Goal: Information Seeking & Learning: Learn about a topic

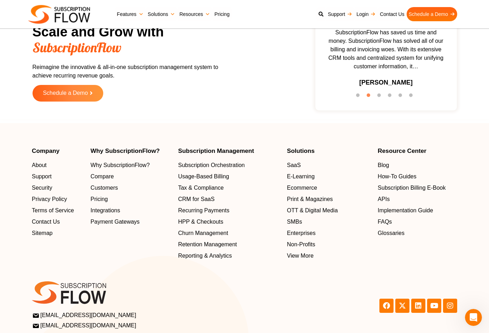
scroll to position [2219, 0]
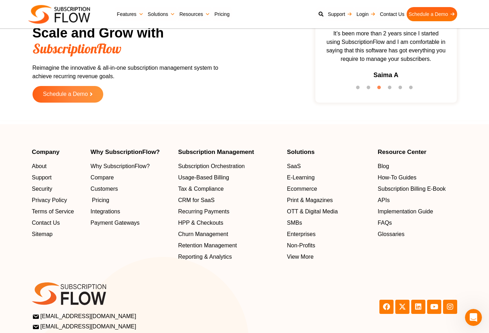
click at [99, 197] on span "Pricing" at bounding box center [100, 200] width 17 height 8
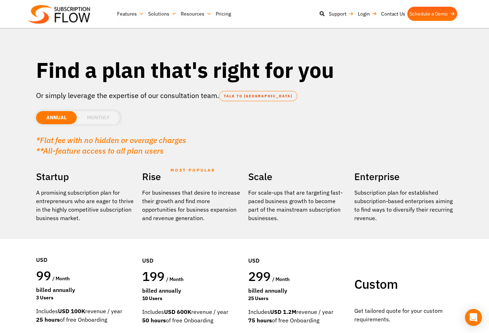
click at [77, 16] on img at bounding box center [59, 14] width 62 height 19
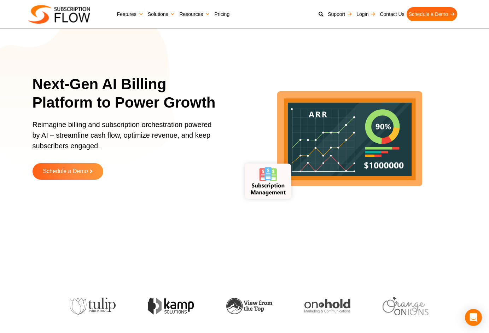
click at [167, 11] on link "Solutions" at bounding box center [162, 14] width 32 height 14
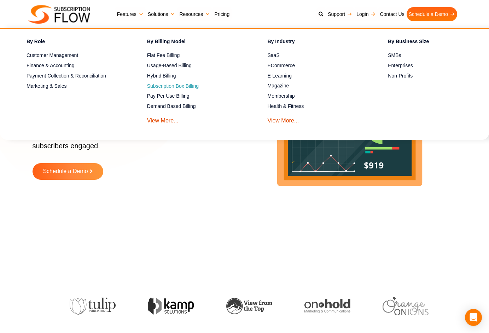
click at [189, 89] on span "Subscription Box Billing" at bounding box center [173, 85] width 52 height 7
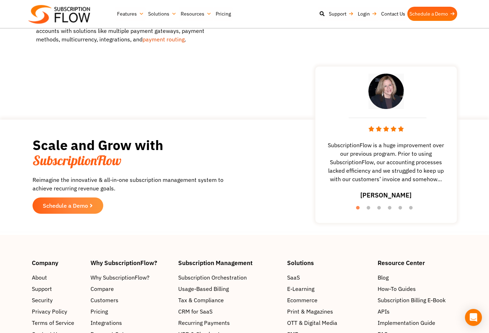
scroll to position [1217, 0]
